Goal: Navigation & Orientation: Go to known website

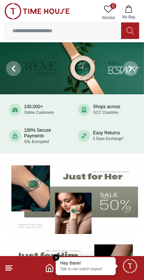
click at [10, 265] on icon at bounding box center [8, 268] width 9 height 9
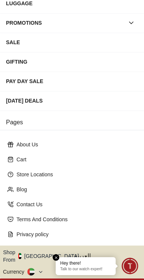
scroll to position [140, 0]
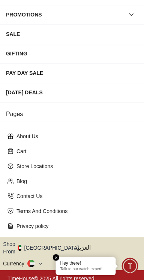
click at [45, 243] on button "Shop From UAE" at bounding box center [43, 247] width 81 height 15
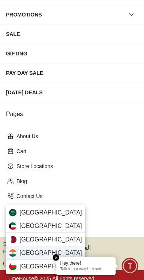
click at [34, 253] on div "India" at bounding box center [45, 252] width 79 height 13
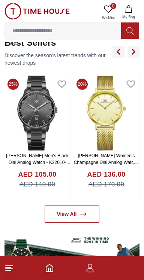
scroll to position [284, 0]
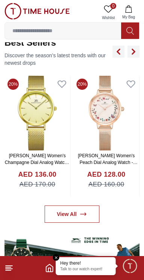
click at [8, 267] on line at bounding box center [8, 267] width 5 height 0
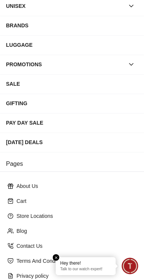
scroll to position [140, 0]
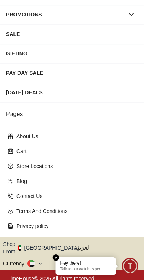
click at [51, 241] on button "Shop From [GEOGRAPHIC_DATA]" at bounding box center [43, 247] width 81 height 15
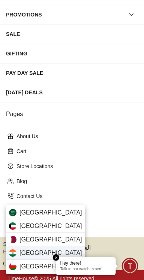
click at [32, 250] on span "[GEOGRAPHIC_DATA]" at bounding box center [50, 253] width 63 height 9
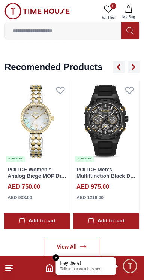
scroll to position [866, 0]
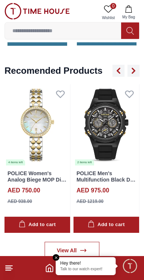
click at [8, 270] on line at bounding box center [8, 270] width 5 height 0
